Goal: Transaction & Acquisition: Purchase product/service

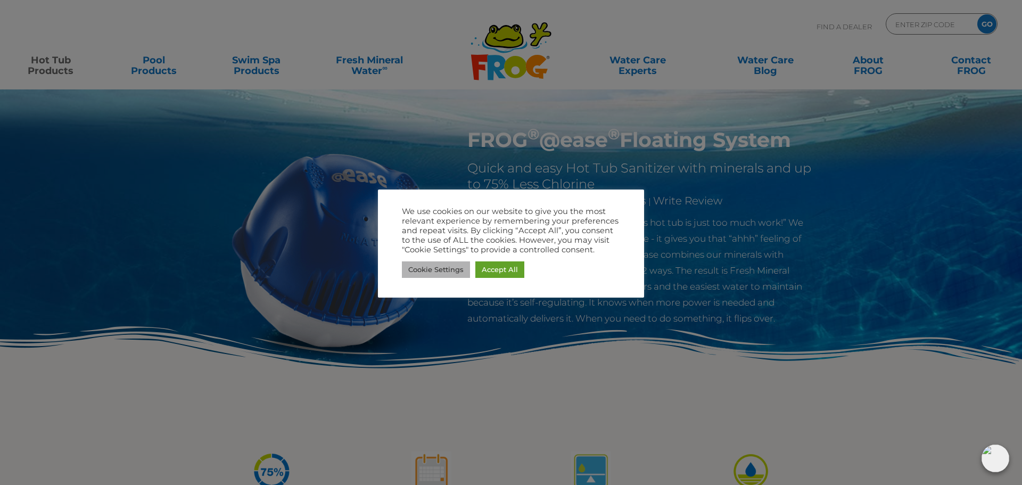
click at [432, 270] on link "Cookie Settings" at bounding box center [436, 269] width 68 height 17
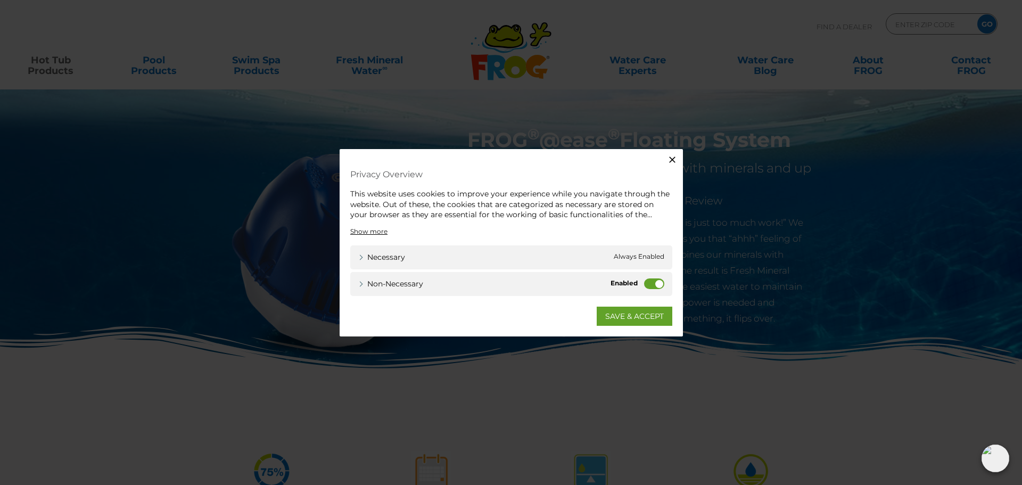
click at [655, 285] on label "Non-necessary" at bounding box center [654, 283] width 20 height 11
click at [0, 0] on input "Non-necessary" at bounding box center [0, 0] width 0 height 0
click at [637, 314] on link "SAVE & ACCEPT" at bounding box center [635, 315] width 76 height 19
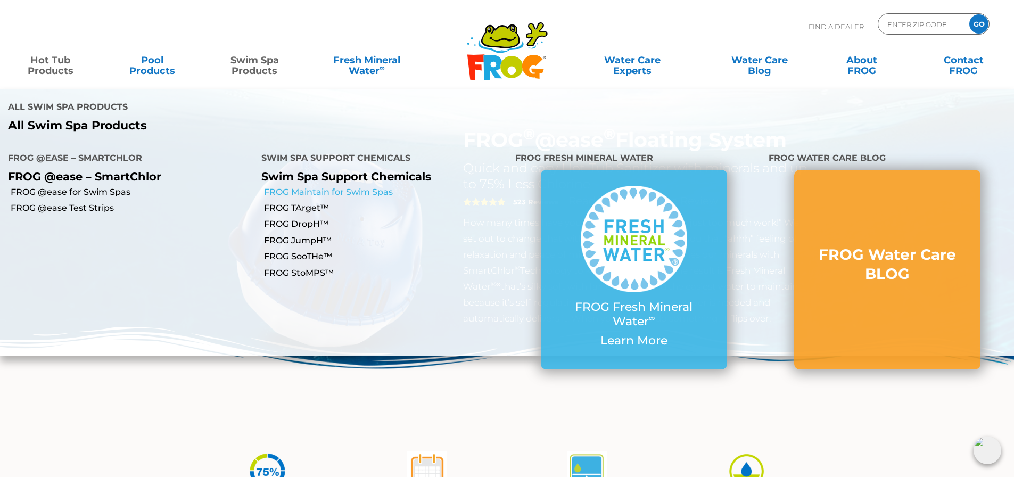
click at [292, 186] on link "FROG Maintain for Swim Spas" at bounding box center [385, 192] width 243 height 12
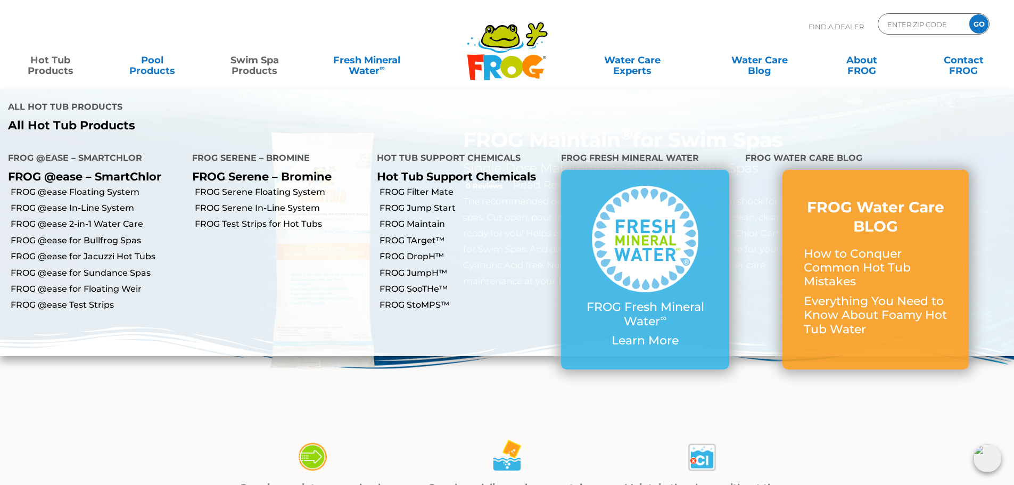
click at [70, 69] on link "Hot Tub Products" at bounding box center [50, 60] width 79 height 21
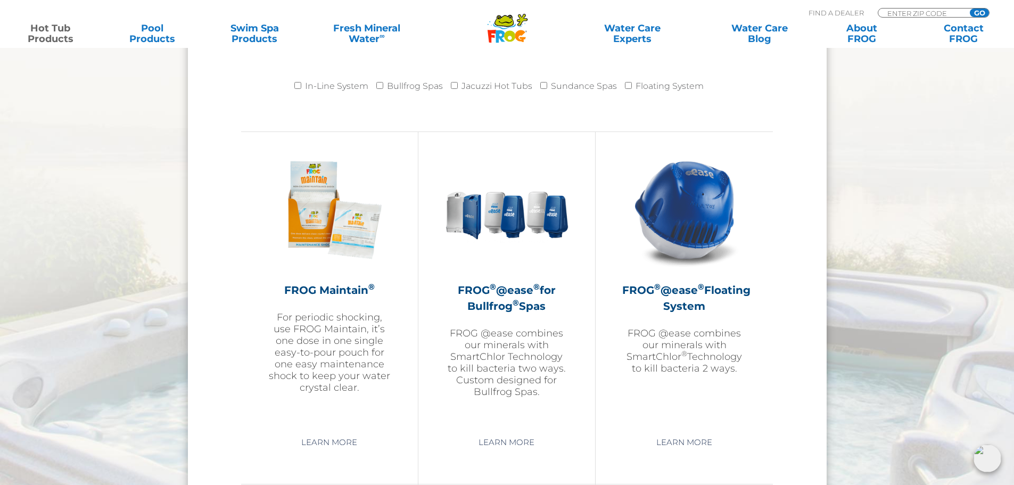
scroll to position [1118, 0]
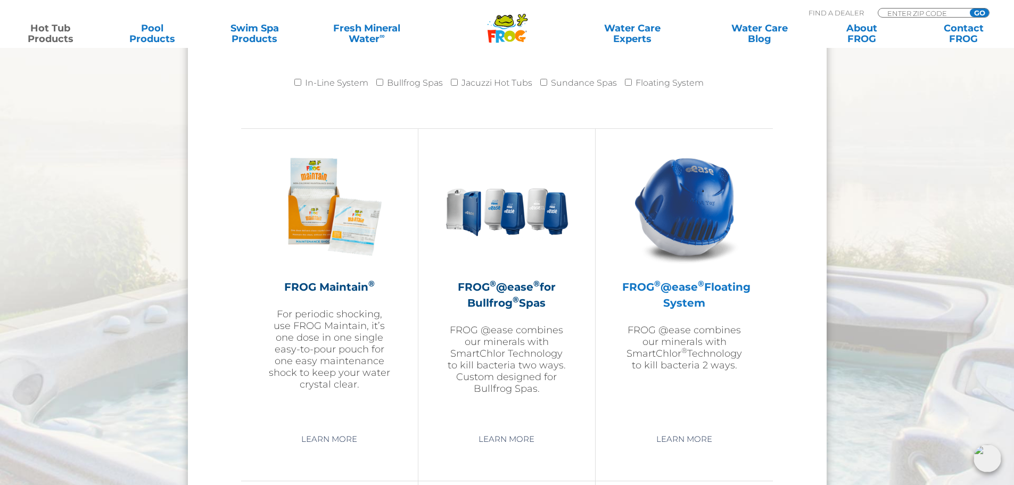
click at [687, 238] on img at bounding box center [685, 207] width 124 height 124
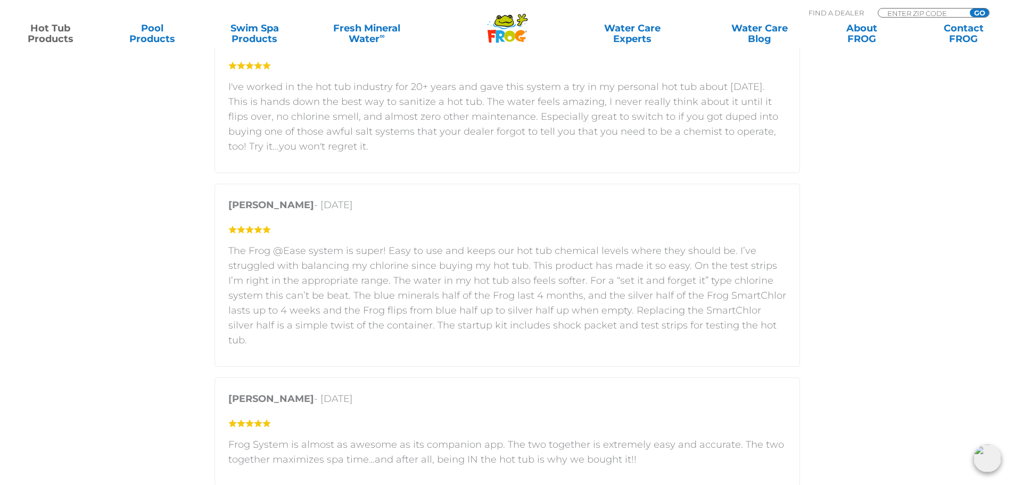
scroll to position [1863, 0]
